Goal: Information Seeking & Learning: Learn about a topic

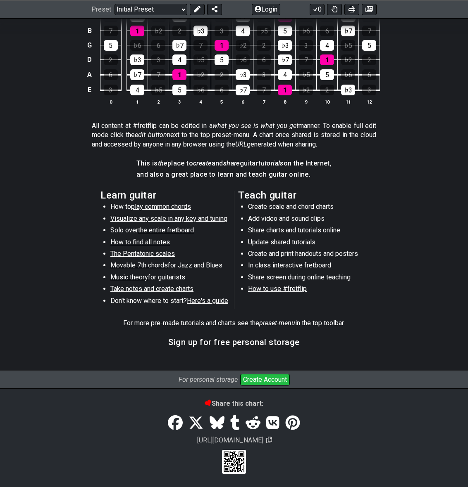
scroll to position [297, 0]
click at [173, 428] on icon at bounding box center [175, 423] width 15 height 15
click at [195, 422] on icon at bounding box center [195, 423] width 15 height 15
click at [215, 422] on icon at bounding box center [216, 422] width 15 height 13
click at [235, 424] on icon at bounding box center [235, 423] width 9 height 15
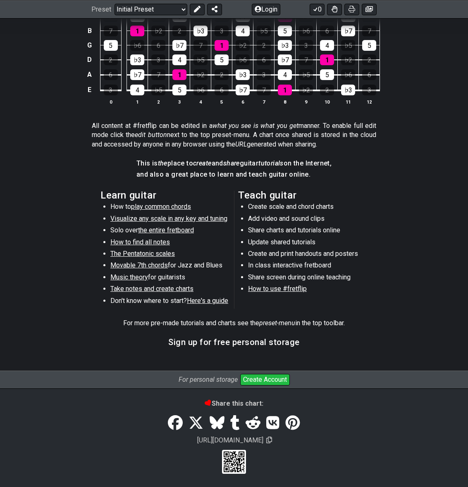
click at [252, 425] on icon at bounding box center [252, 422] width 15 height 13
click at [273, 425] on icon at bounding box center [272, 422] width 13 height 13
click at [294, 423] on icon at bounding box center [292, 423] width 14 height 14
click at [297, 427] on icon at bounding box center [292, 423] width 14 height 14
click at [266, 440] on icon at bounding box center [269, 440] width 6 height 7
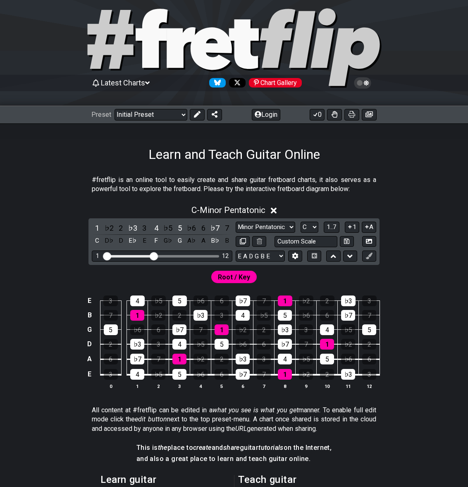
scroll to position [0, 0]
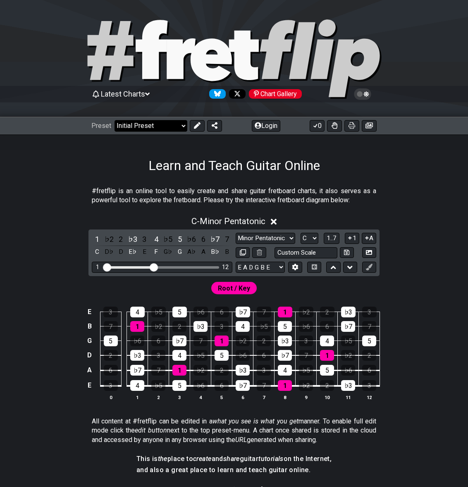
click at [171, 127] on select "Welcome to #fretflip! Initial Preset Custom Preset Minor Pentatonic Major Penta…" at bounding box center [150, 126] width 73 height 12
click at [114, 120] on select "Welcome to #fretflip! Initial Preset Custom Preset Minor Pentatonic Major Penta…" at bounding box center [150, 126] width 73 height 12
select select "/minor-pentatonic"
select select "C"
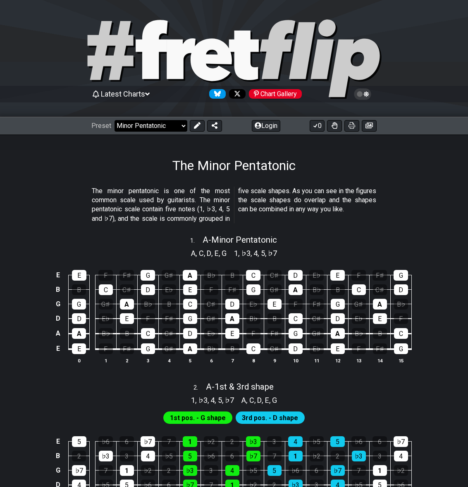
click at [152, 126] on select "Welcome to #fretflip! Initial Preset Custom Preset Minor Pentatonic Major Penta…" at bounding box center [150, 126] width 73 height 12
click at [114, 120] on select "Welcome to #fretflip! Initial Preset Custom Preset Minor Pentatonic Major Penta…" at bounding box center [150, 126] width 73 height 12
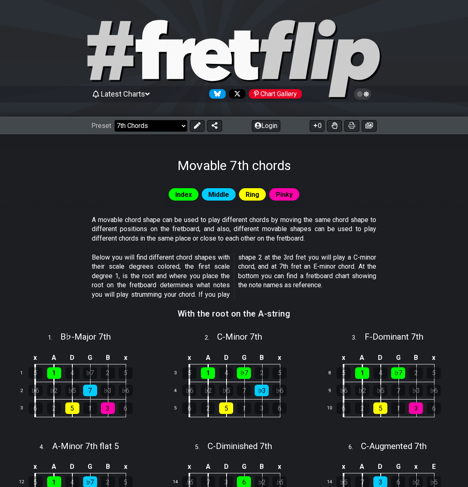
click at [138, 126] on select "Welcome to #fretflip! Initial Preset Custom Preset Minor Pentatonic Major Penta…" at bounding box center [150, 126] width 73 height 12
click at [114, 120] on select "Welcome to #fretflip! Initial Preset Custom Preset Minor Pentatonic Major Penta…" at bounding box center [150, 126] width 73 height 12
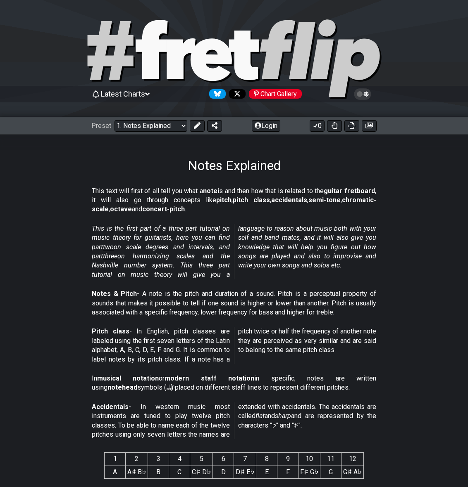
click at [360, 95] on icon at bounding box center [362, 93] width 7 height 7
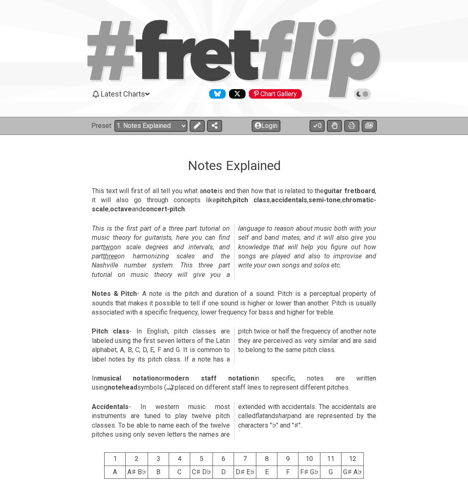
click at [201, 53] on icon at bounding box center [210, 59] width 41 height 43
select select "/welcome"
select select "C"
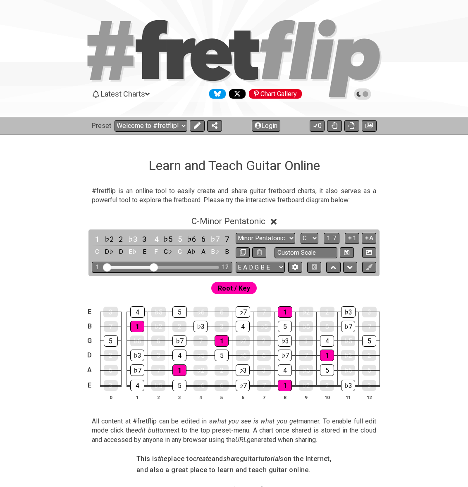
click at [363, 97] on icon at bounding box center [362, 93] width 7 height 7
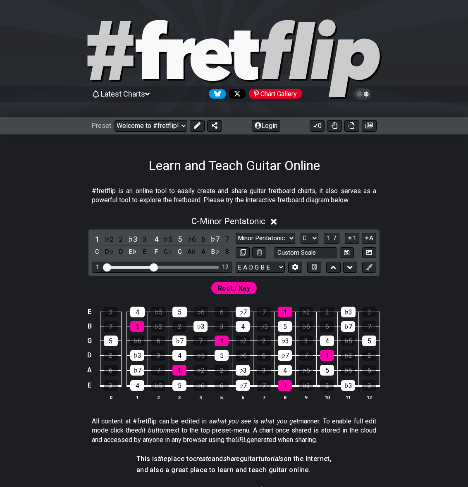
click at [363, 97] on icon at bounding box center [362, 93] width 7 height 7
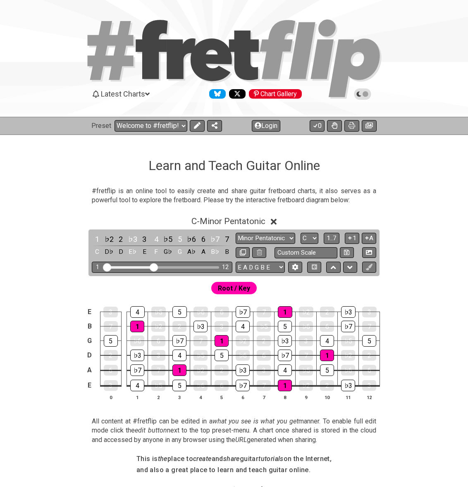
click at [363, 97] on icon at bounding box center [362, 93] width 7 height 7
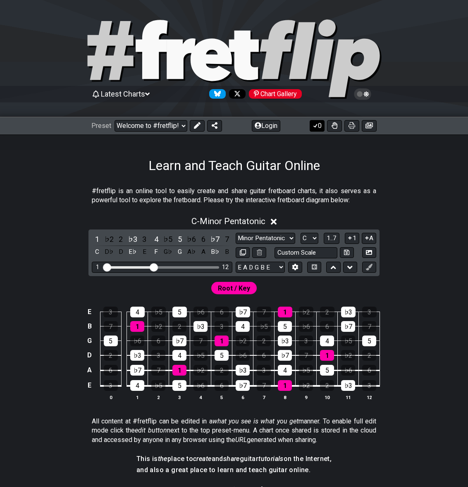
click at [317, 129] on button "0" at bounding box center [316, 126] width 15 height 12
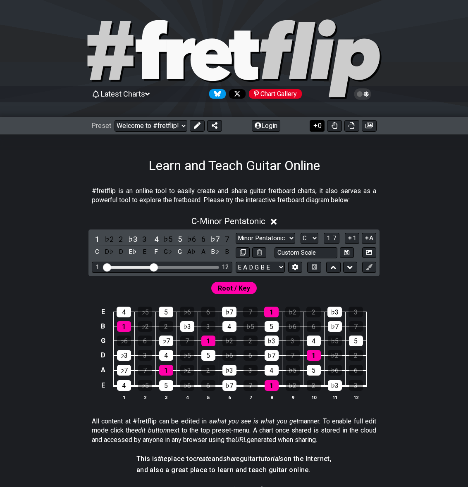
click at [317, 126] on icon at bounding box center [315, 125] width 8 height 7
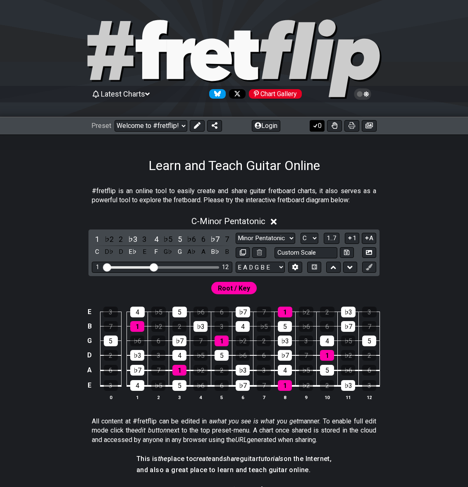
click at [310, 124] on button "0" at bounding box center [316, 126] width 15 height 12
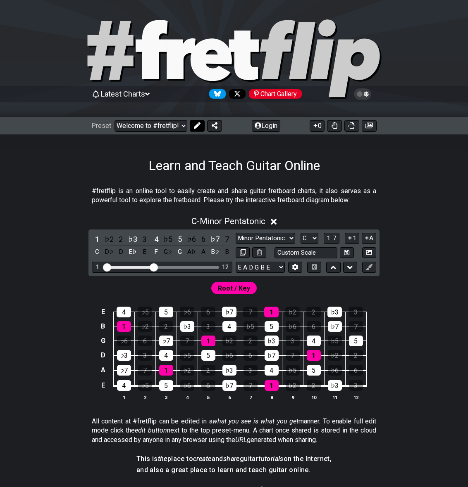
click at [194, 128] on icon at bounding box center [197, 125] width 7 height 7
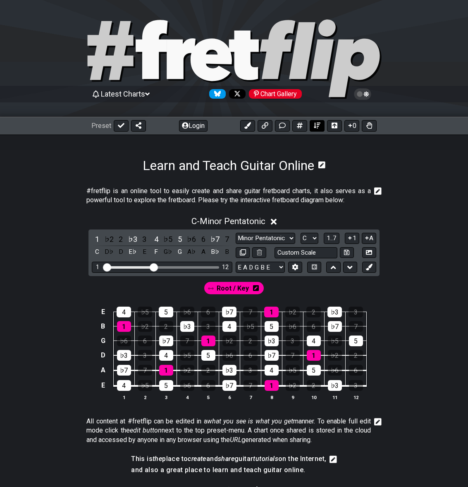
click at [314, 127] on icon at bounding box center [317, 125] width 7 height 7
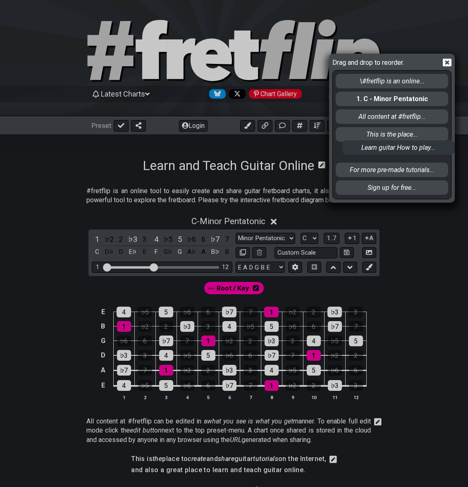
drag, startPoint x: 353, startPoint y: 154, endPoint x: 360, endPoint y: 147, distance: 10.2
click at [360, 147] on div "\#fretflip is an online... 1. C - Minor Pentatonic All content at #fretflip... …" at bounding box center [392, 135] width 114 height 128
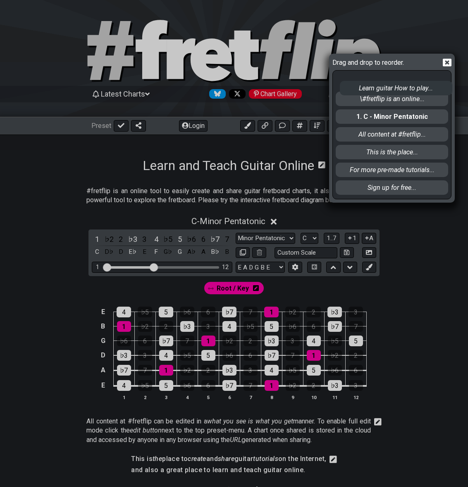
drag, startPoint x: 360, startPoint y: 158, endPoint x: 364, endPoint y: 91, distance: 66.6
click at [364, 91] on div "\#fretflip is an online... 1. C - Minor Pentatonic All content at #fretflip... …" at bounding box center [392, 135] width 114 height 128
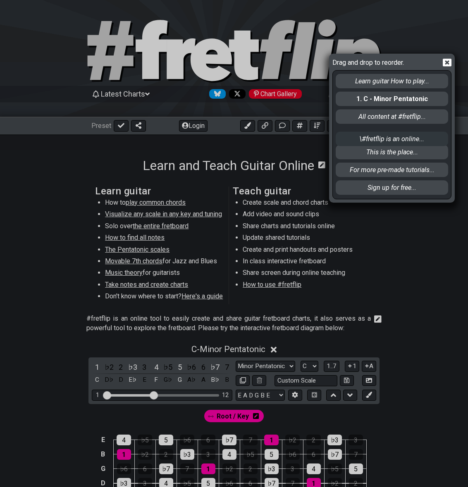
drag, startPoint x: 363, startPoint y: 104, endPoint x: 363, endPoint y: 146, distance: 42.1
click at [363, 146] on div "Learn guitar How to play... \#fretflip is an online... 1. C - Minor Pentatonic …" at bounding box center [392, 135] width 114 height 128
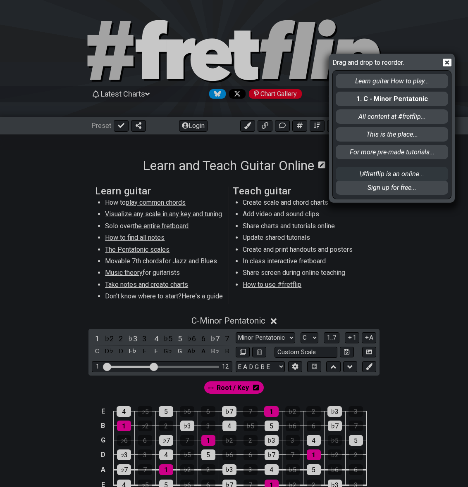
drag, startPoint x: 363, startPoint y: 140, endPoint x: 363, endPoint y: 183, distance: 42.1
click at [363, 183] on div "Learn guitar How to play... 1. C - Minor Pentatonic All content at #fretflip...…" at bounding box center [392, 135] width 114 height 128
drag, startPoint x: 364, startPoint y: 124, endPoint x: 364, endPoint y: 96, distance: 27.7
click at [364, 96] on div "Learn guitar How to play... 1. C - Minor Pentatonic All content at #fretflip...…" at bounding box center [392, 135] width 114 height 128
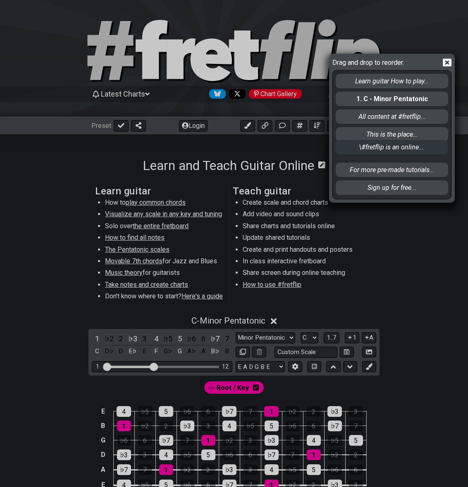
drag, startPoint x: 364, startPoint y: 173, endPoint x: 364, endPoint y: 80, distance: 93.8
click at [364, 80] on div "Learn guitar How to play... 1. C - Minor Pentatonic All content at #fretflip...…" at bounding box center [392, 135] width 114 height 128
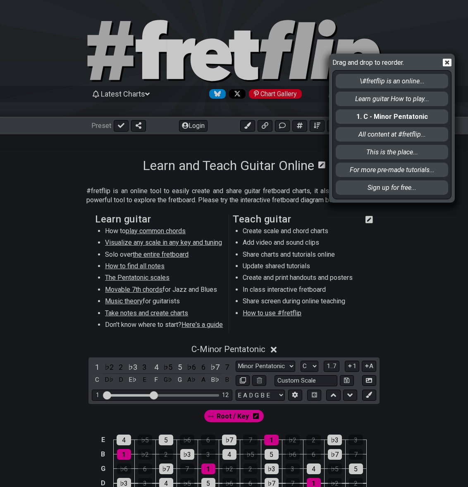
click at [450, 65] on icon at bounding box center [446, 63] width 9 height 8
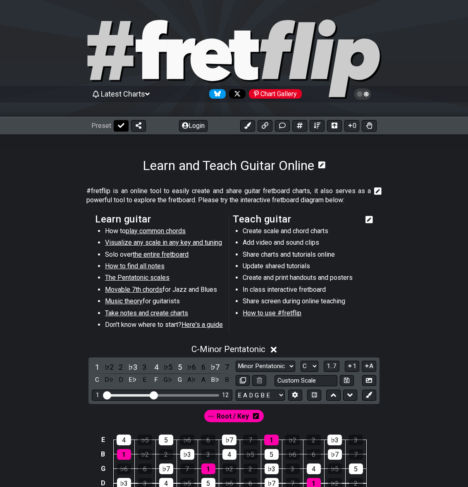
click at [122, 126] on icon at bounding box center [121, 125] width 7 height 5
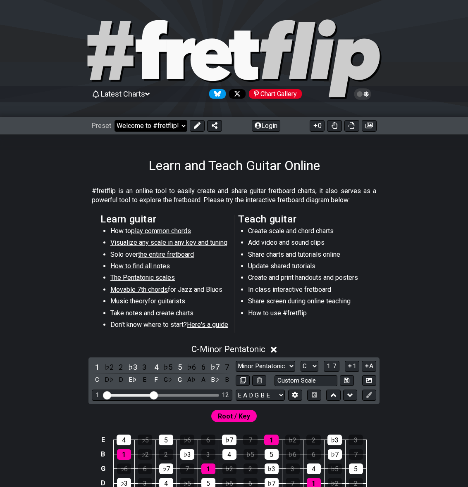
click at [134, 130] on select "Welcome to #fretflip! Initial Preset Custom Preset Minor Pentatonic Major Penta…" at bounding box center [150, 126] width 73 height 12
click at [70, 219] on section "Learn guitar How to play common chords Visualize any scale in any key and tunin…" at bounding box center [234, 276] width 468 height 128
